Goal: Task Accomplishment & Management: Manage account settings

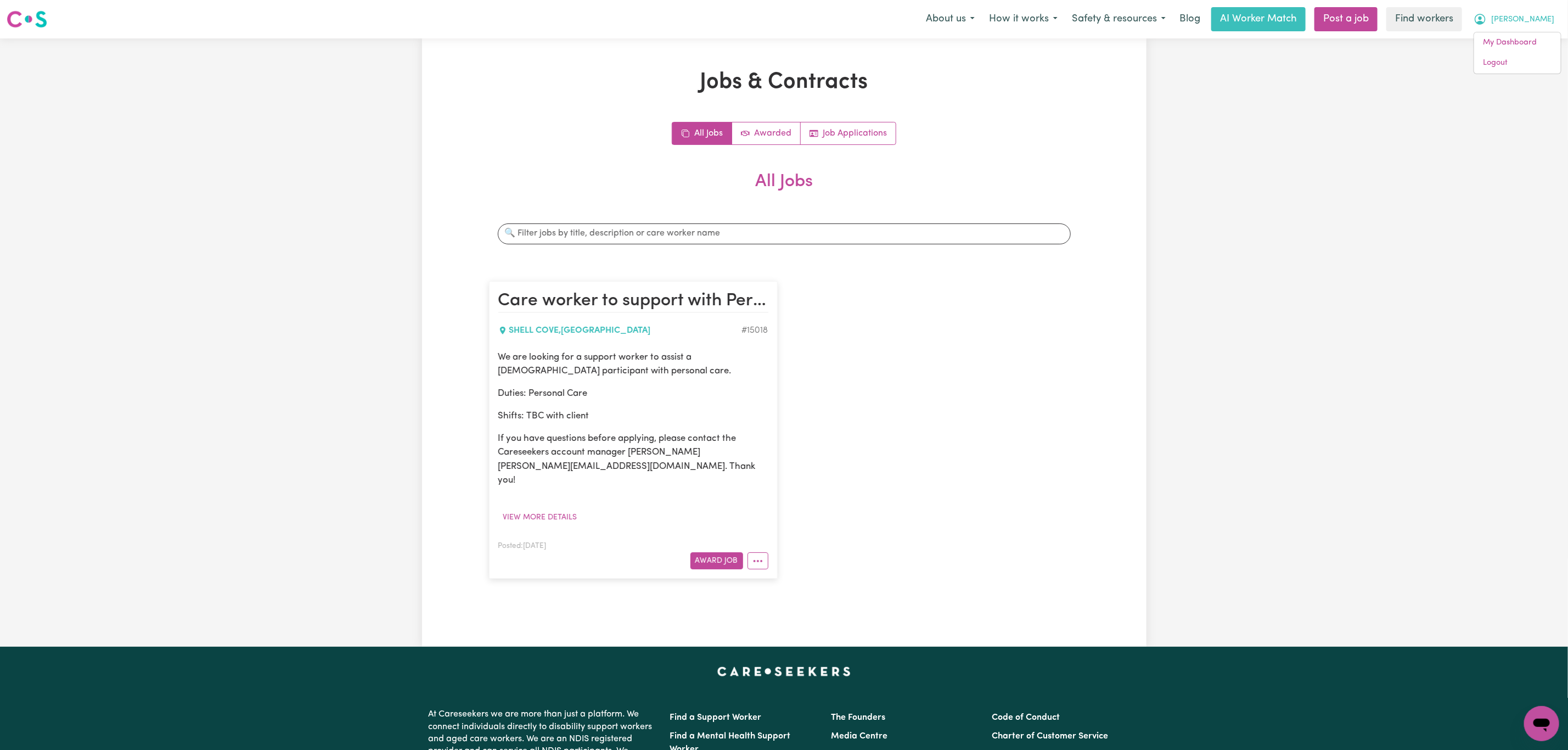
click at [1550, 21] on button "Judith" at bounding box center [1514, 19] width 95 height 23
drag, startPoint x: 1540, startPoint y: 21, endPoint x: 1528, endPoint y: 46, distance: 27.7
click at [1538, 21] on span "Judith" at bounding box center [1523, 19] width 63 height 12
click at [1514, 62] on link "Logout" at bounding box center [1517, 63] width 87 height 21
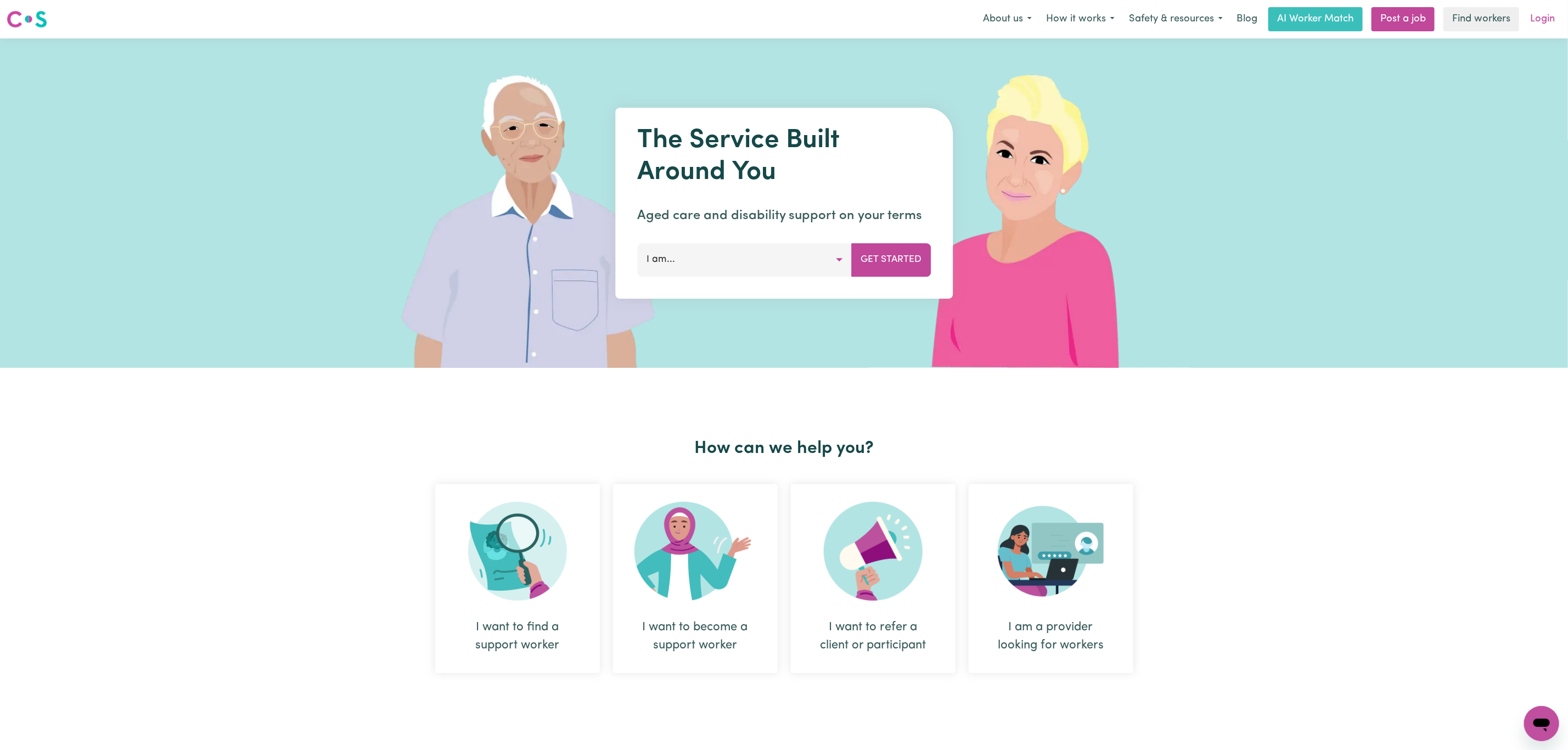
click at [1544, 15] on link "Login" at bounding box center [1542, 19] width 38 height 24
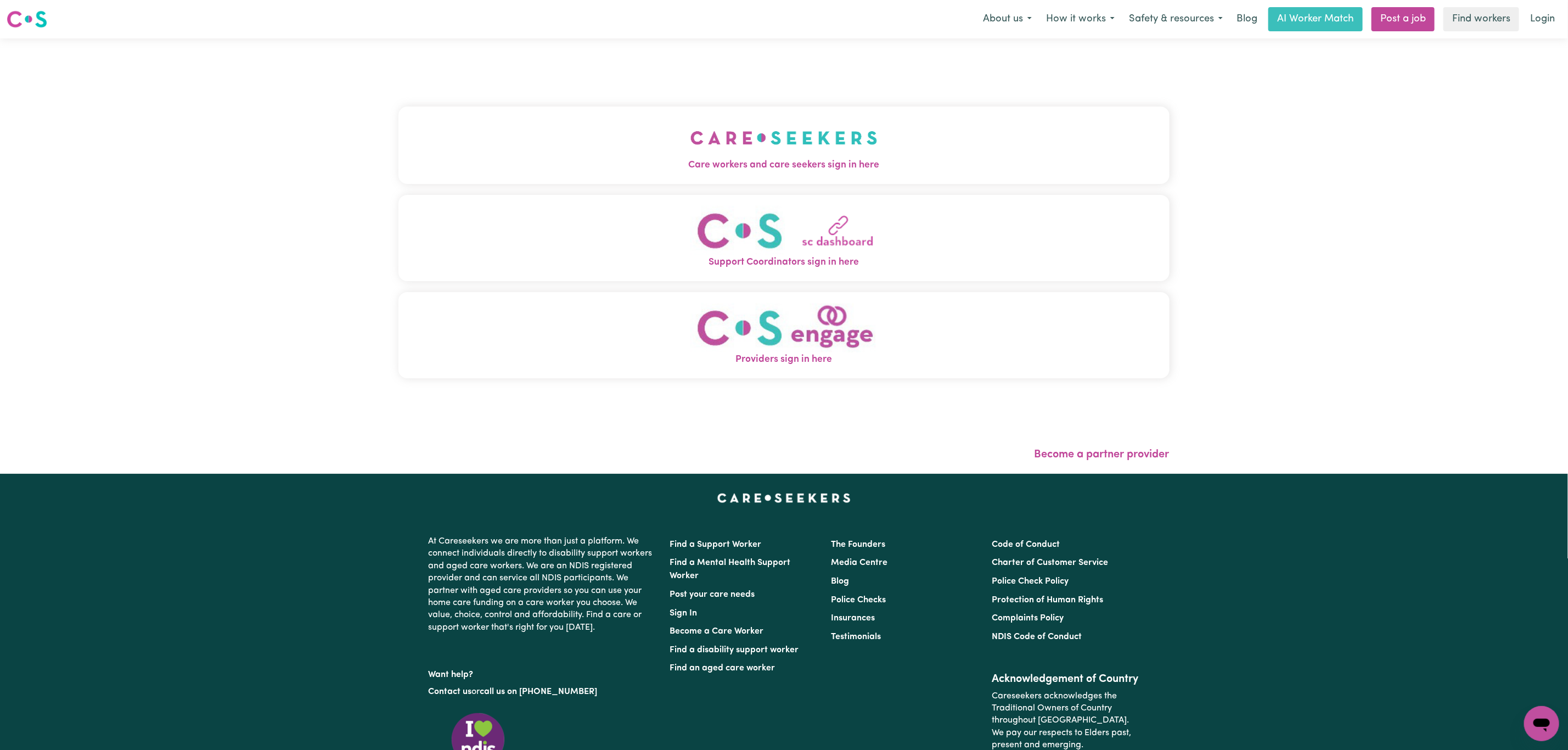
click at [435, 170] on span "Care workers and care seekers sign in here" at bounding box center [784, 165] width 771 height 14
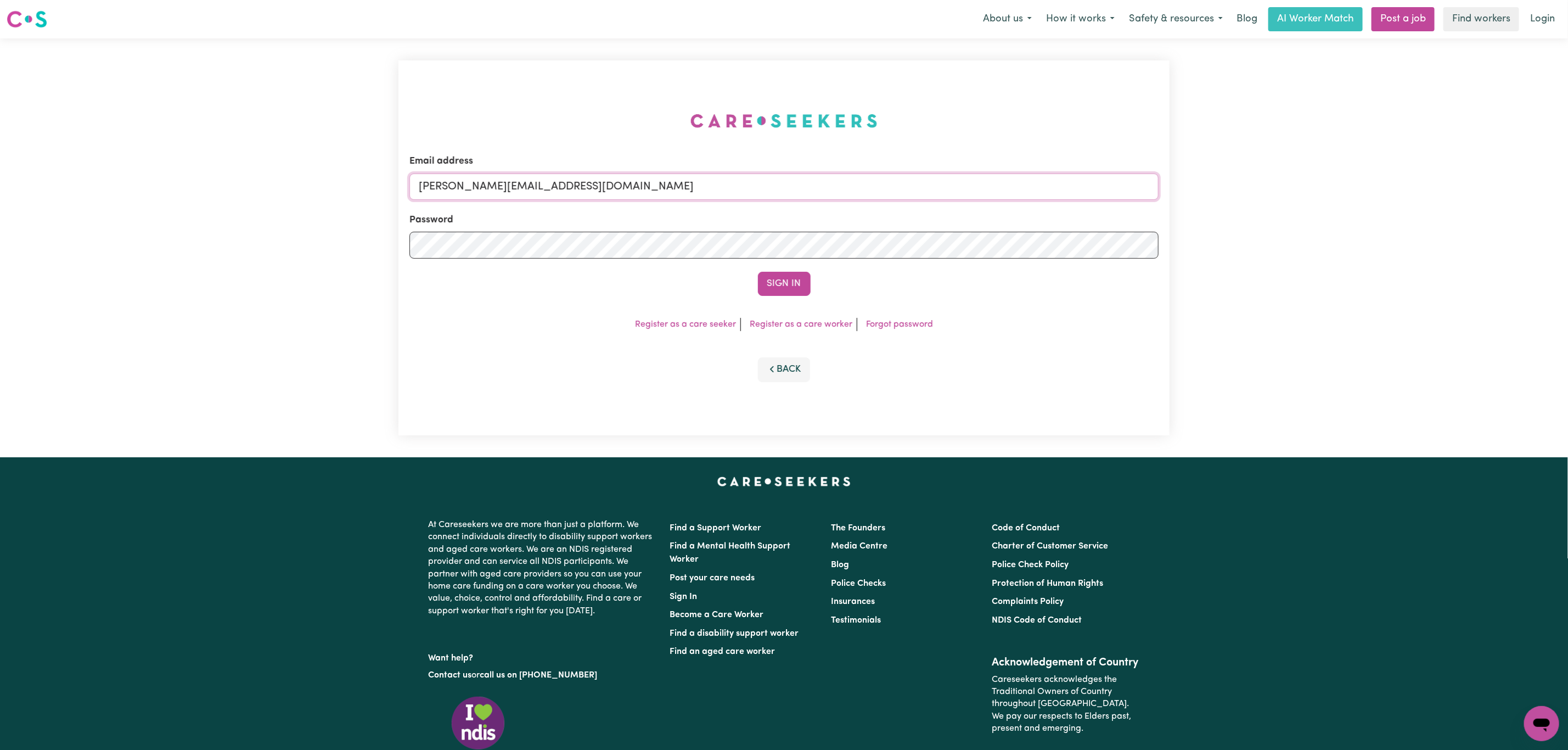
drag, startPoint x: 470, startPoint y: 186, endPoint x: 486, endPoint y: 206, distance: 25.6
click at [470, 186] on input "mikayla+engage@careseekers.com.au" at bounding box center [784, 187] width 749 height 26
drag, startPoint x: 479, startPoint y: 182, endPoint x: 957, endPoint y: 182, distance: 478.0
click at [957, 182] on input "superuser~mikayla@careseekers.com.au" at bounding box center [784, 187] width 749 height 26
type input "superuser~"
